Goal: Understand process/instructions

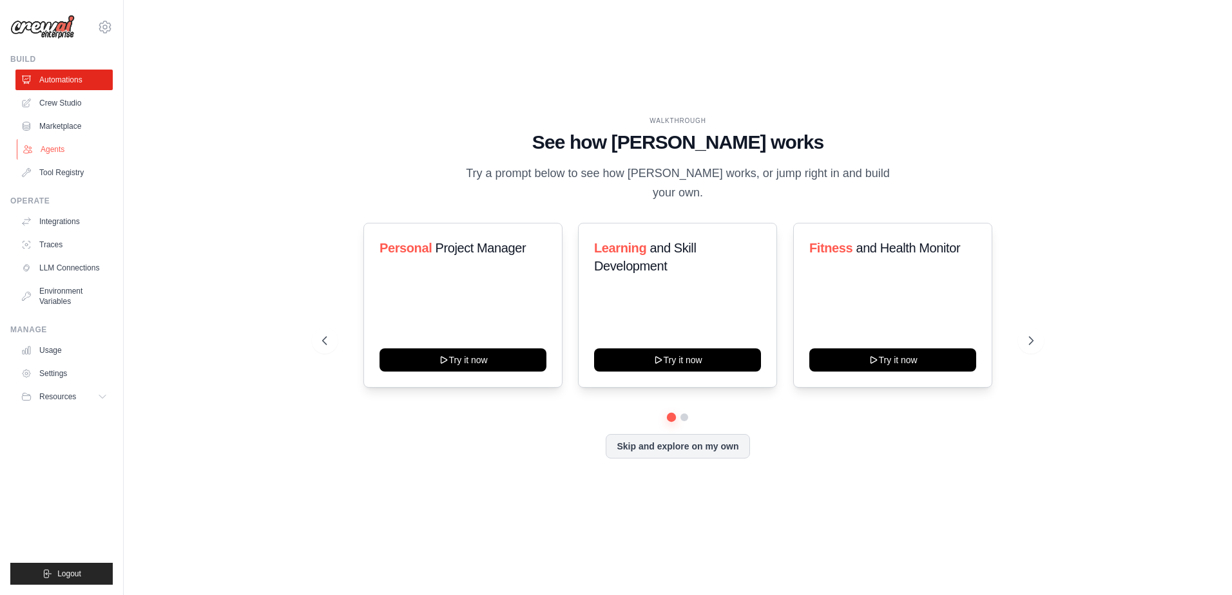
click at [61, 147] on link "Agents" at bounding box center [65, 149] width 97 height 21
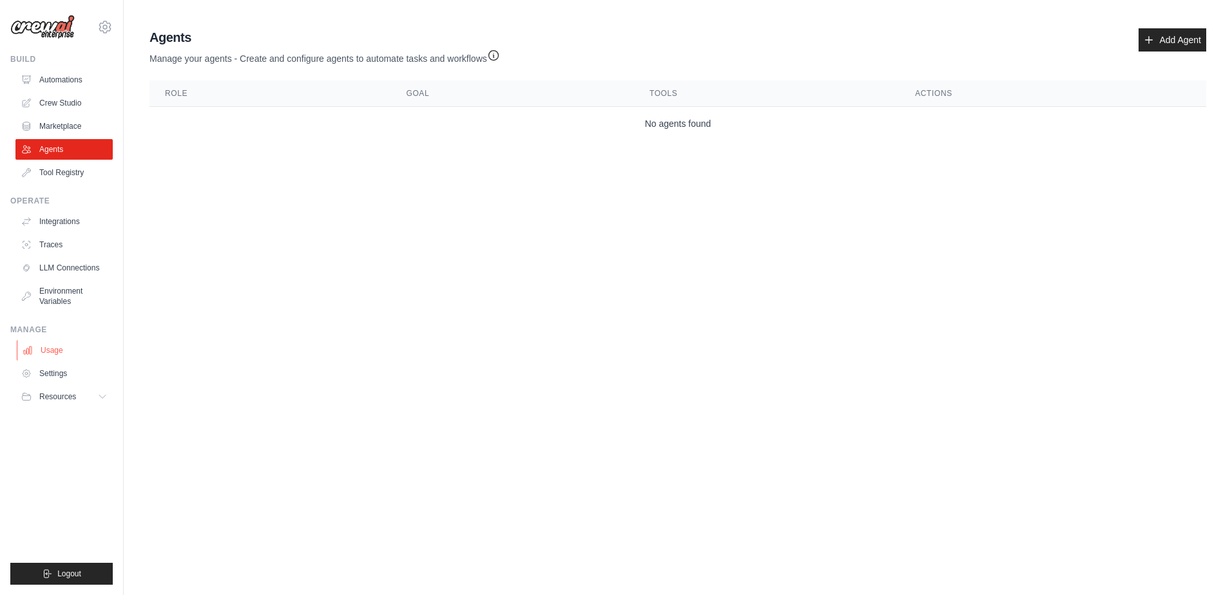
click at [65, 356] on link "Usage" at bounding box center [65, 350] width 97 height 21
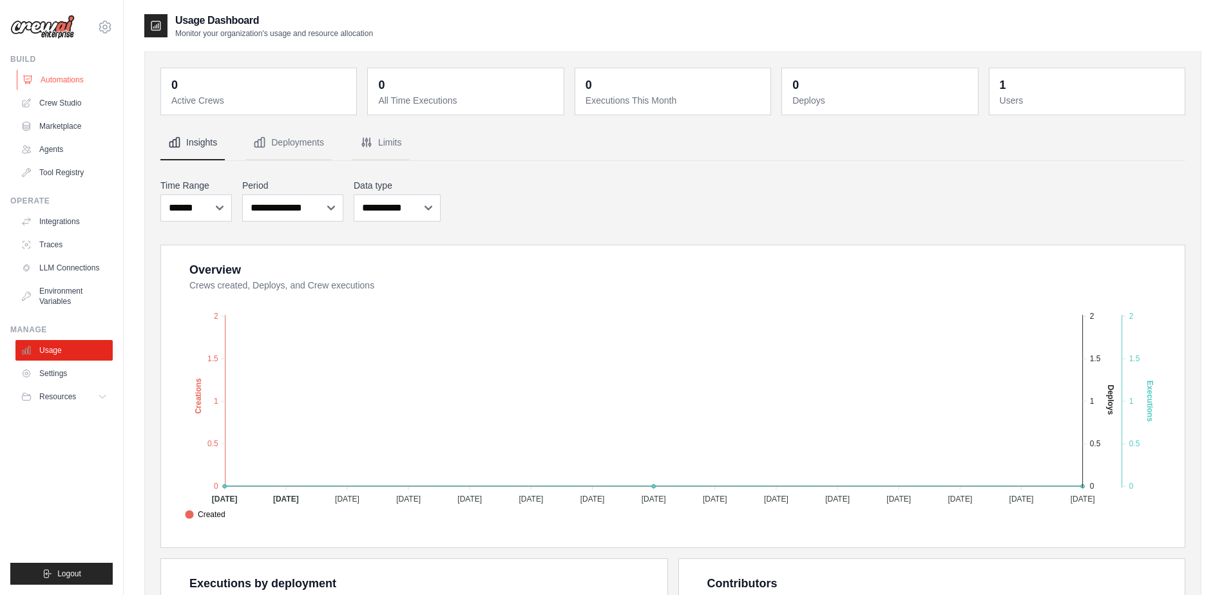
click at [57, 82] on link "Automations" at bounding box center [65, 80] width 97 height 21
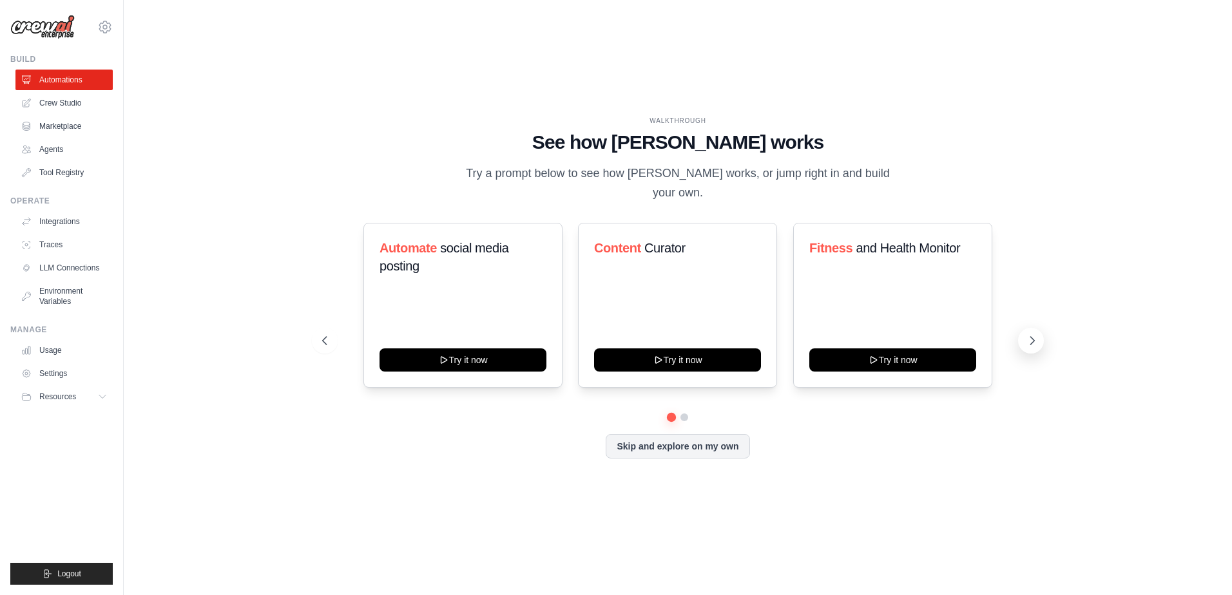
click at [1034, 334] on icon at bounding box center [1032, 340] width 13 height 13
click at [66, 146] on link "Agents" at bounding box center [65, 149] width 97 height 21
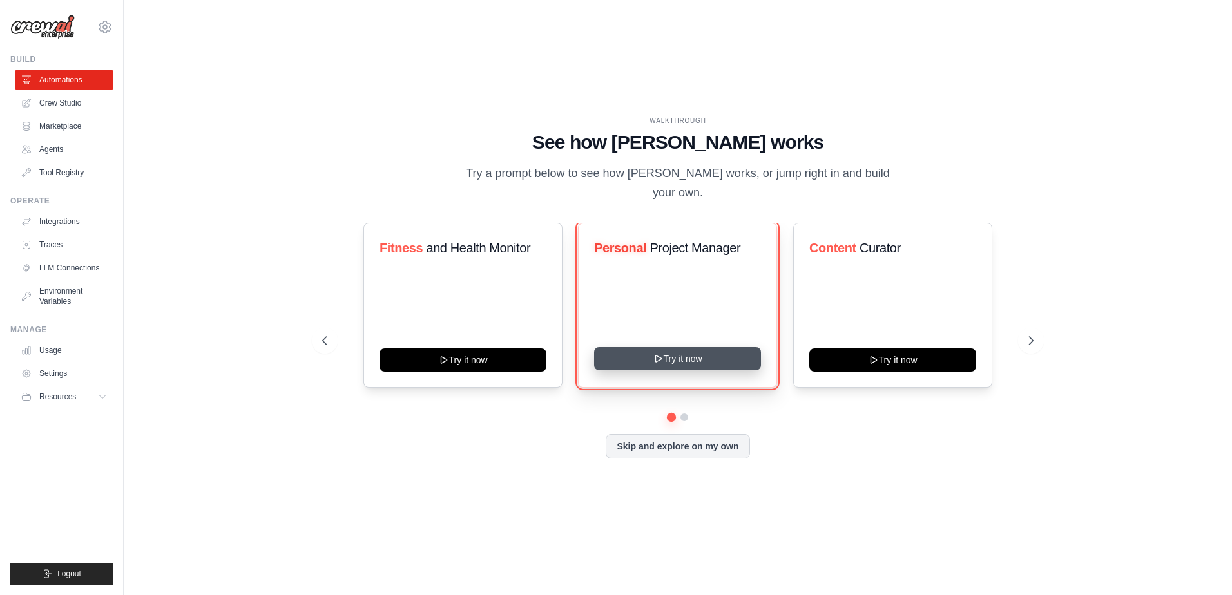
click at [686, 347] on button "Try it now" at bounding box center [677, 358] width 167 height 23
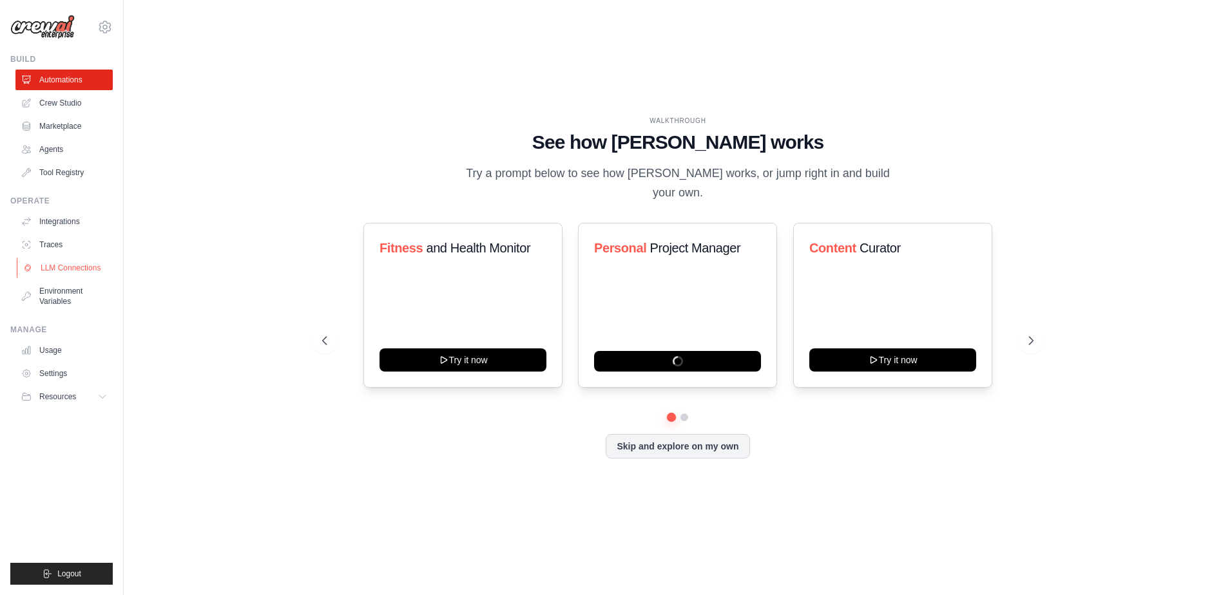
click at [73, 263] on link "LLM Connections" at bounding box center [65, 268] width 97 height 21
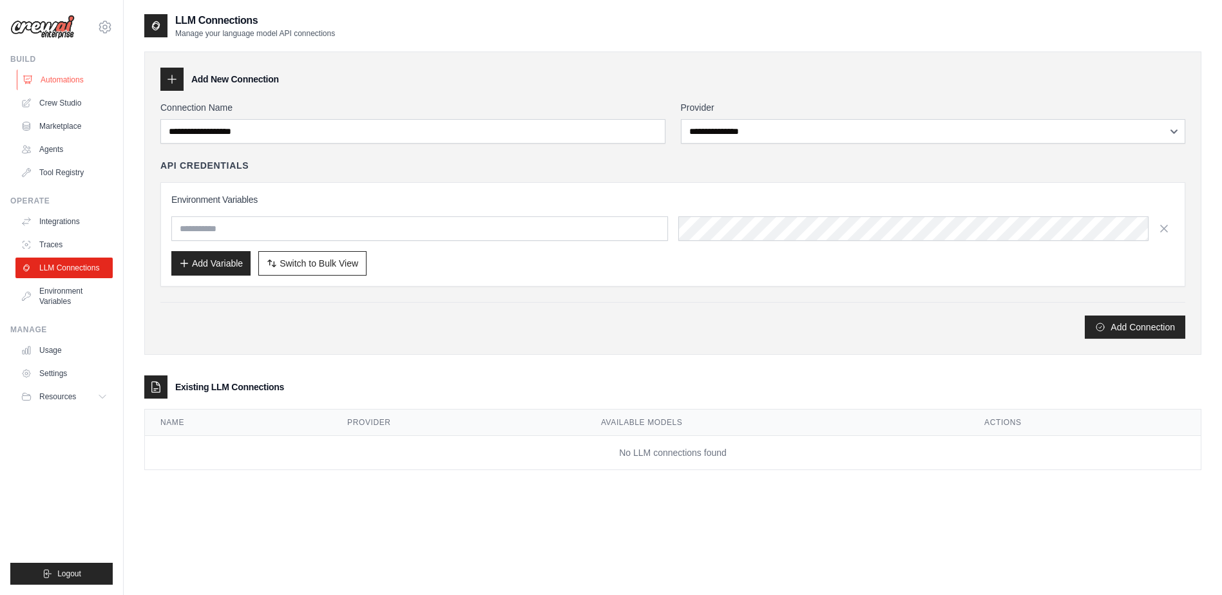
click at [46, 81] on link "Automations" at bounding box center [65, 80] width 97 height 21
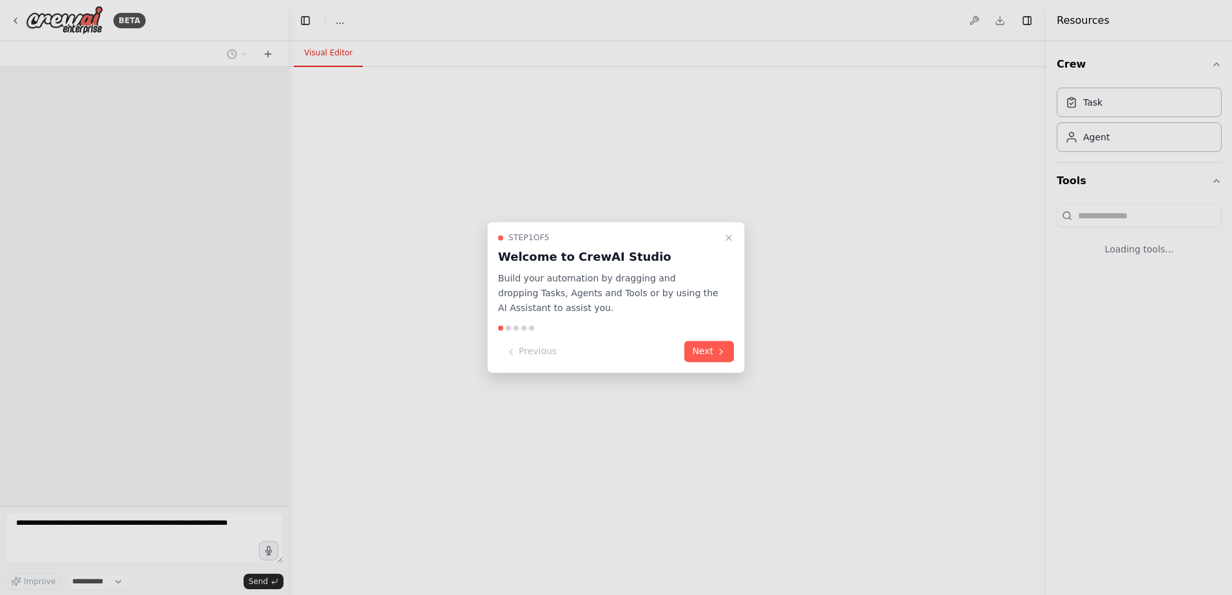
select select "****"
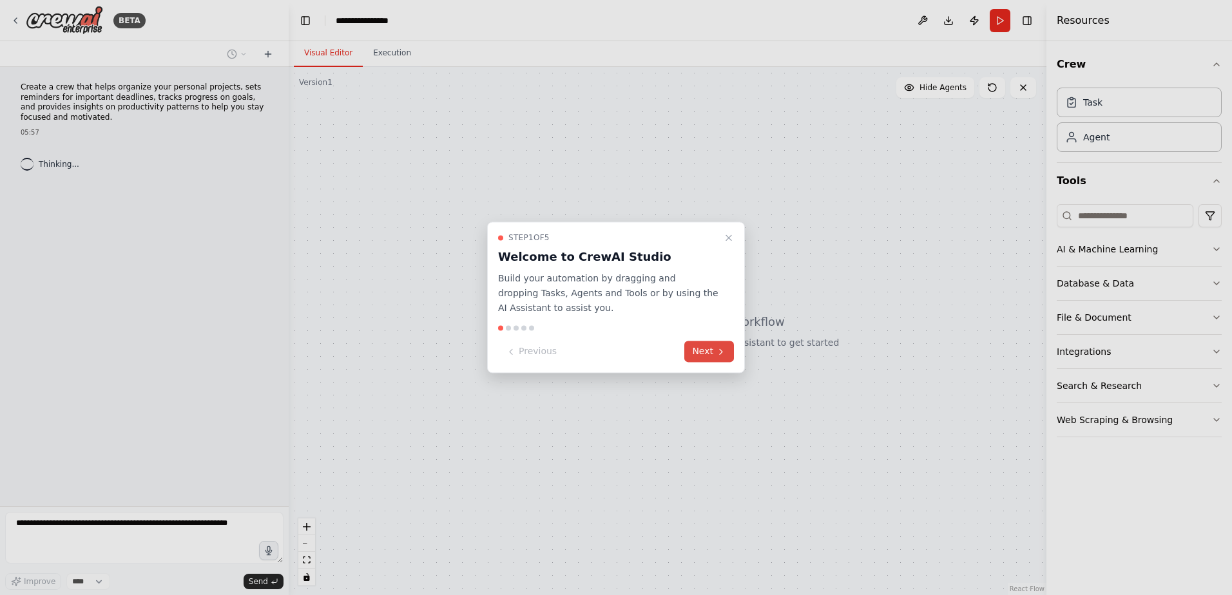
click at [701, 350] on button "Next" at bounding box center [709, 351] width 50 height 21
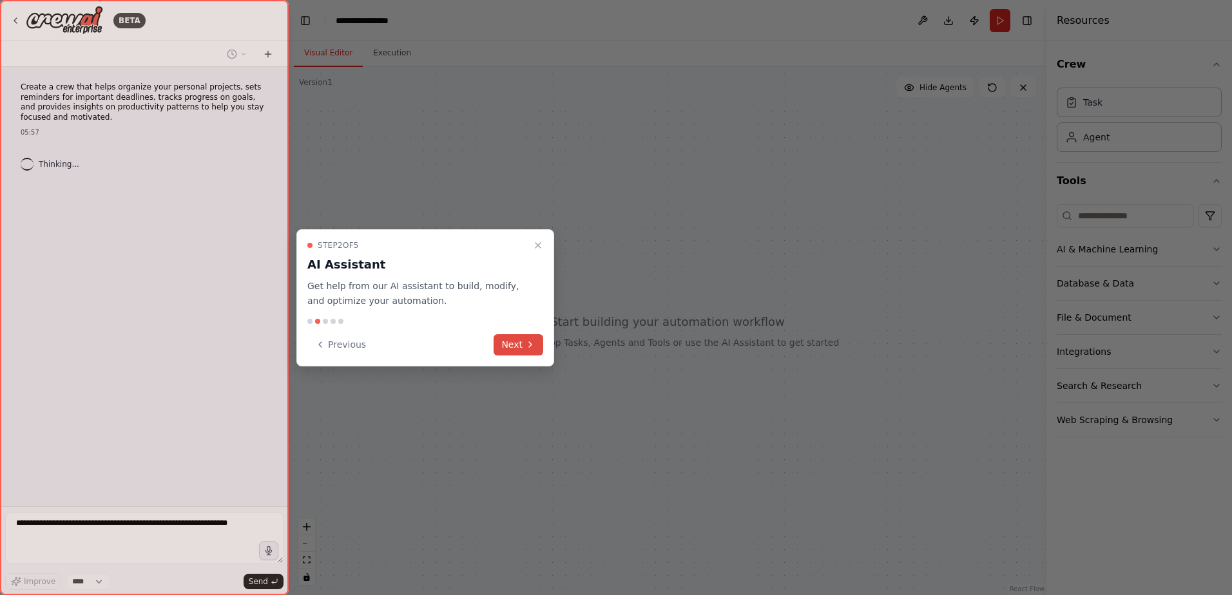
click at [528, 351] on button "Next" at bounding box center [518, 344] width 50 height 21
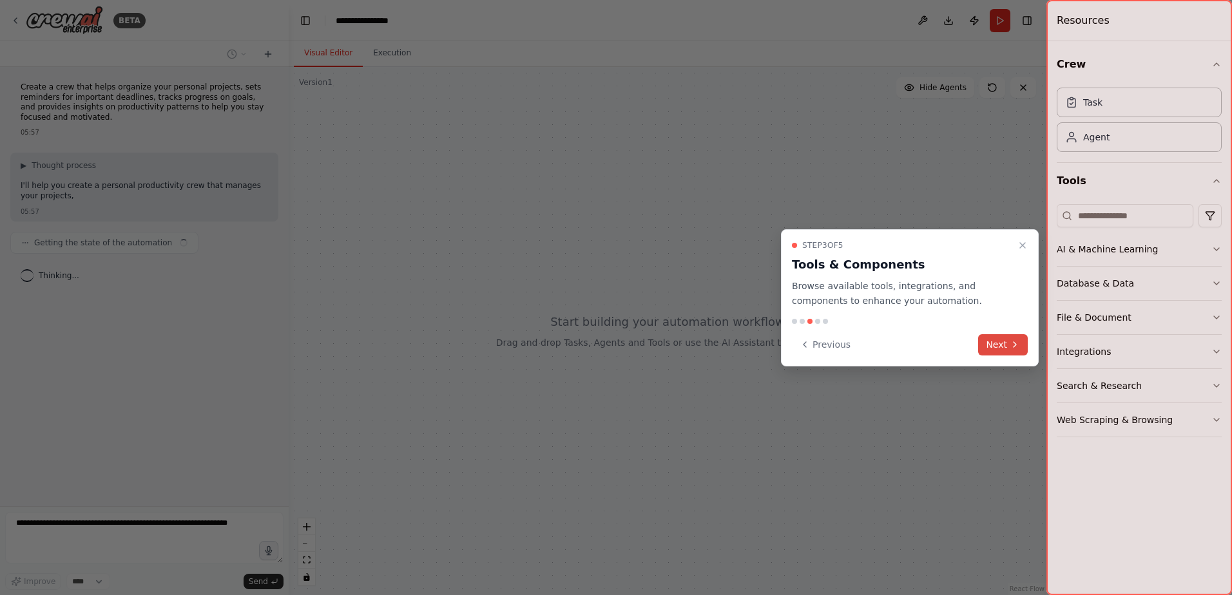
click at [983, 349] on button "Next" at bounding box center [1003, 344] width 50 height 21
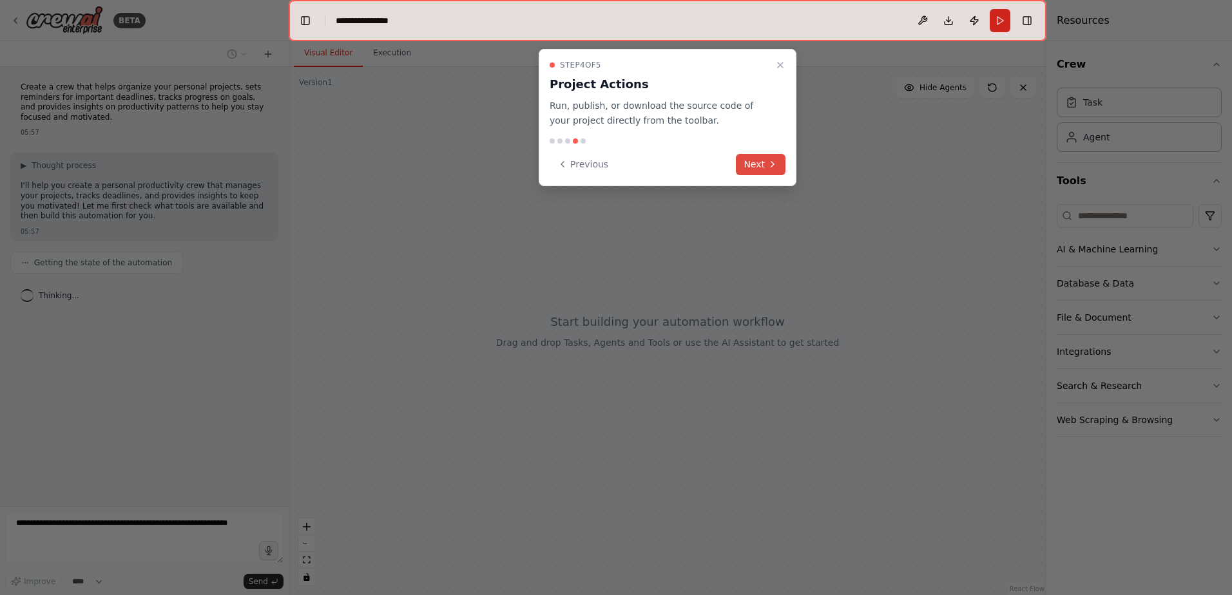
click at [755, 162] on button "Next" at bounding box center [761, 164] width 50 height 21
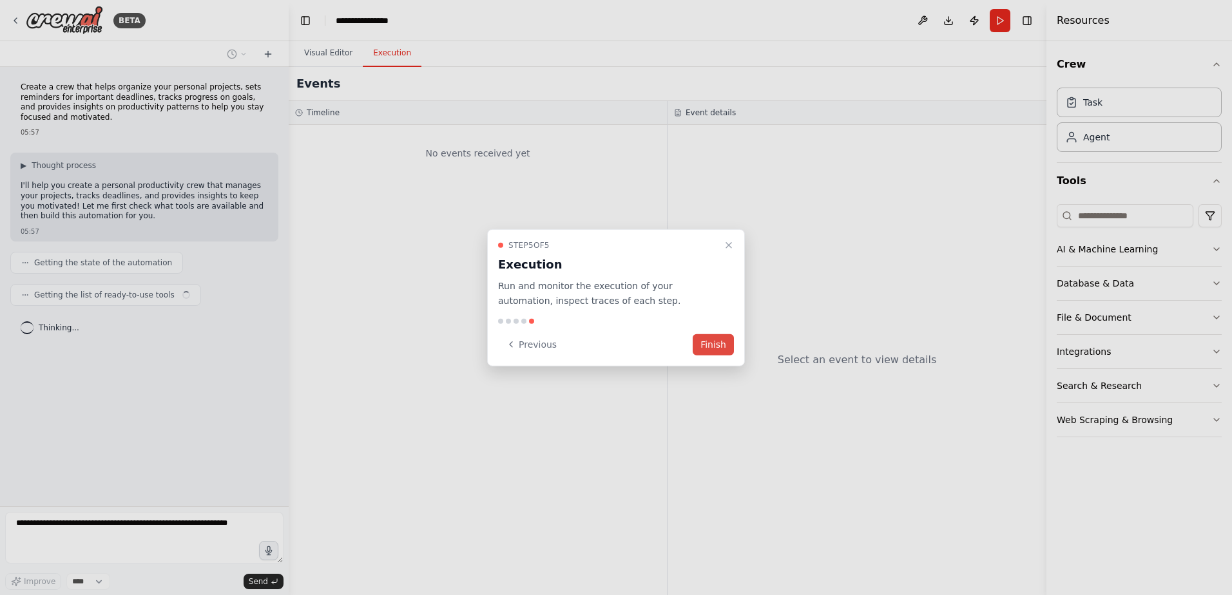
click at [716, 347] on button "Finish" at bounding box center [713, 344] width 41 height 21
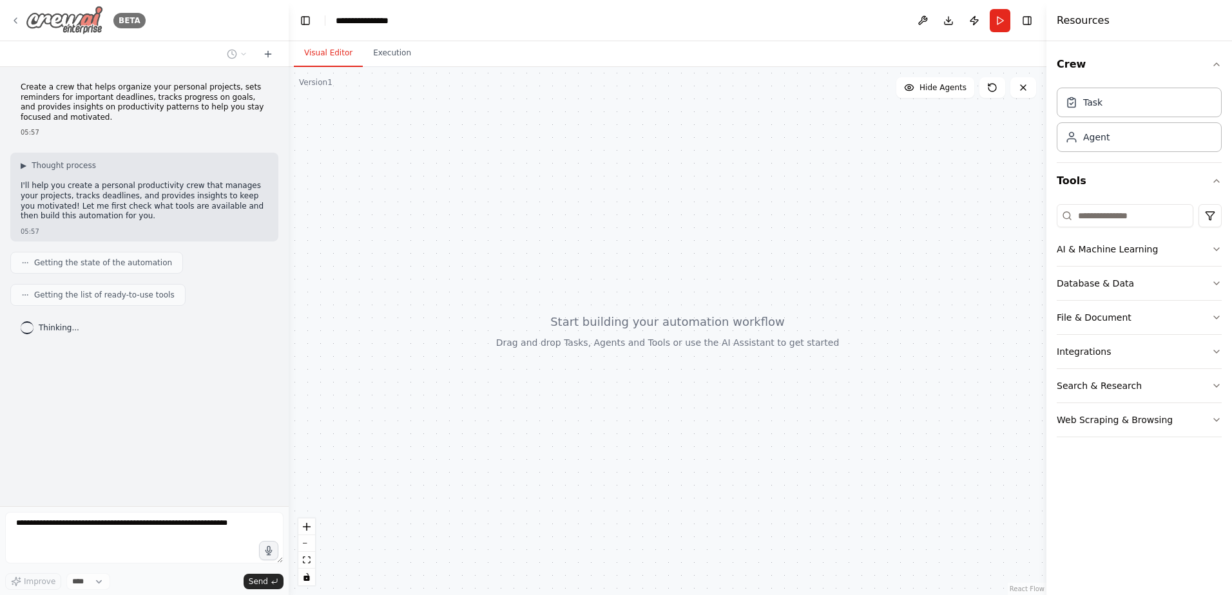
click at [18, 24] on icon at bounding box center [15, 20] width 10 height 10
